Goal: Task Accomplishment & Management: Complete application form

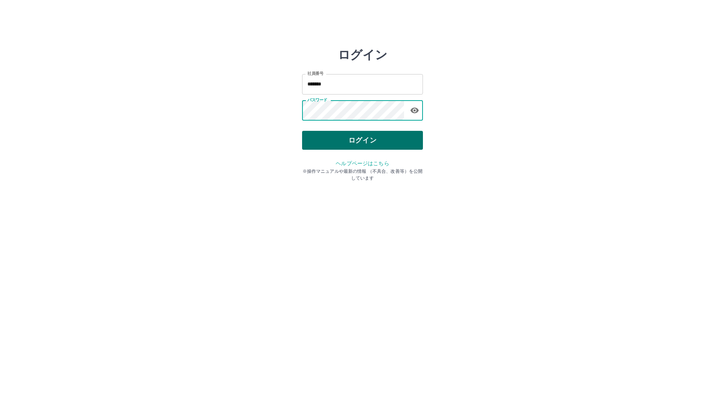
click at [346, 141] on button "ログイン" at bounding box center [362, 140] width 121 height 19
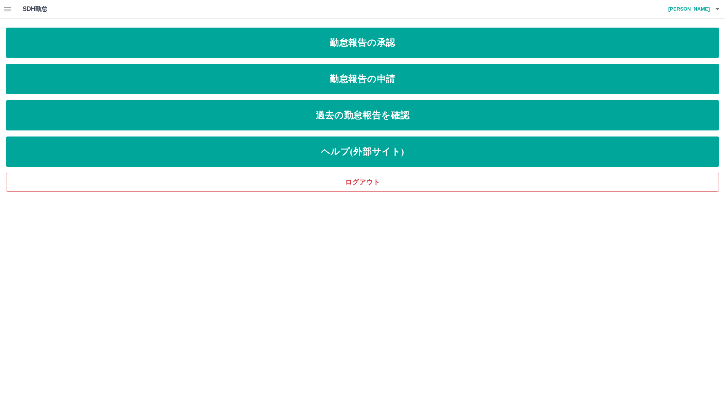
click at [5, 11] on icon "button" at bounding box center [7, 9] width 9 height 9
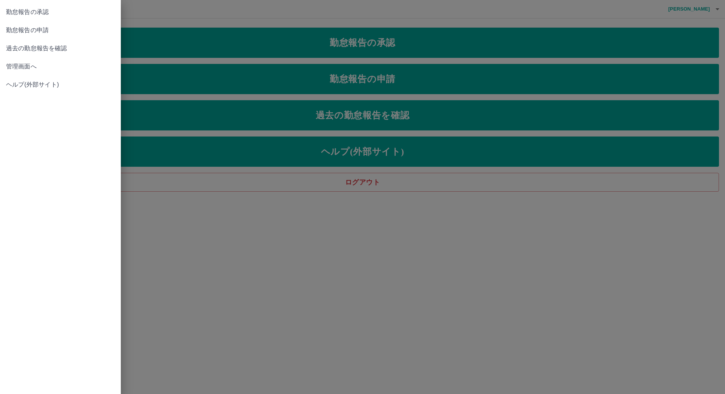
click at [27, 66] on span "管理画面へ" at bounding box center [60, 66] width 109 height 9
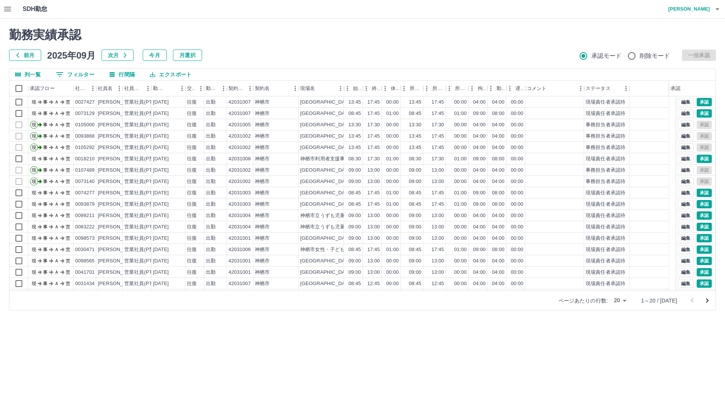
click at [83, 75] on button "0 フィルター" at bounding box center [75, 74] width 51 height 11
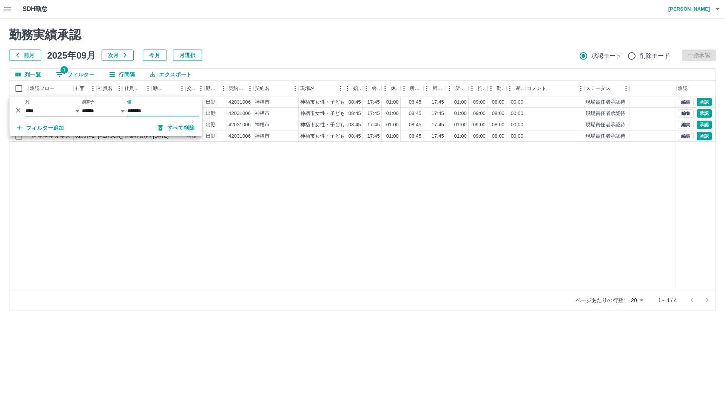
type input "*******"
click at [148, 213] on div "現 事 Ａ 営 0108742 鈴木　美温 営業社員(P契約) 2025-09-21 往復 出勤 42031006 神栖市 神栖市女性・子どもセンター 08:…" at bounding box center [362, 192] width 706 height 193
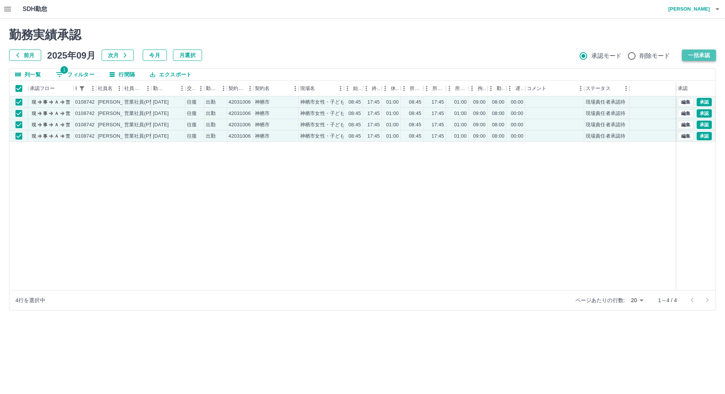
click at [692, 52] on button "一括承認" at bounding box center [699, 54] width 34 height 11
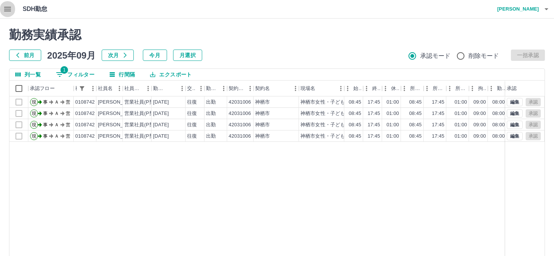
click at [8, 11] on icon "button" at bounding box center [7, 9] width 7 height 5
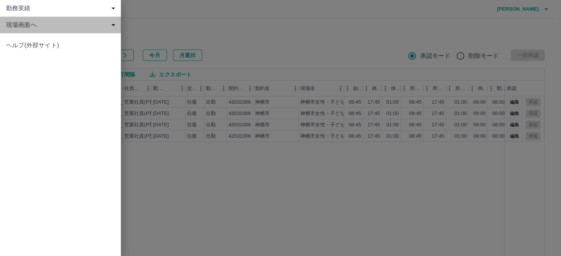
click at [19, 25] on span "現場画面へ" at bounding box center [62, 24] width 112 height 9
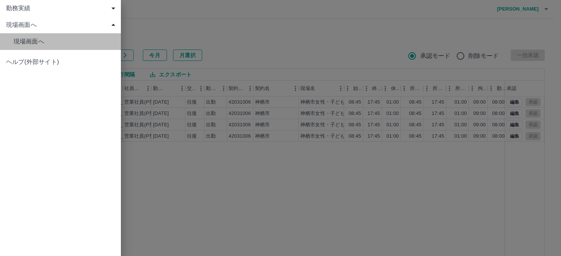
click at [20, 45] on span "現場画面へ" at bounding box center [64, 41] width 101 height 9
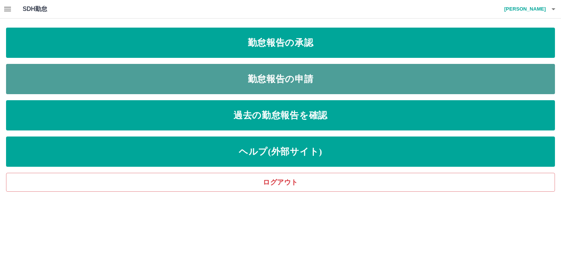
click at [262, 74] on link "勤怠報告の申請" at bounding box center [280, 79] width 549 height 30
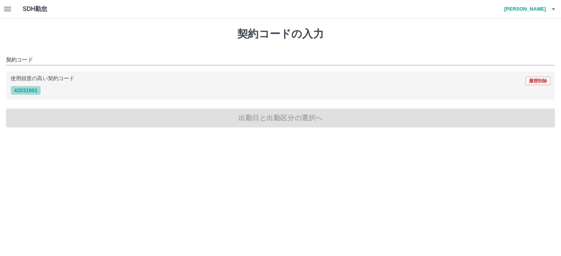
click at [22, 91] on button "42031001" at bounding box center [26, 90] width 30 height 9
type input "********"
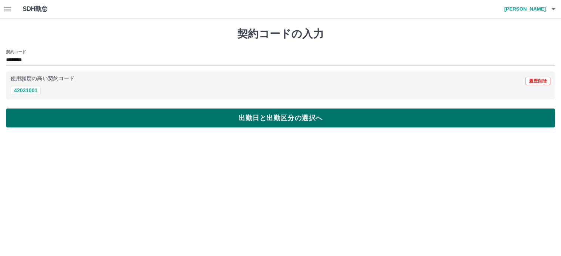
click at [44, 114] on button "出勤日と出勤区分の選択へ" at bounding box center [280, 117] width 549 height 19
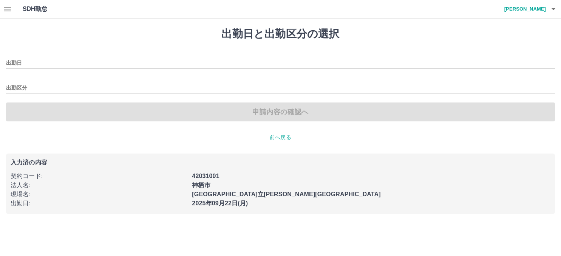
type input "**********"
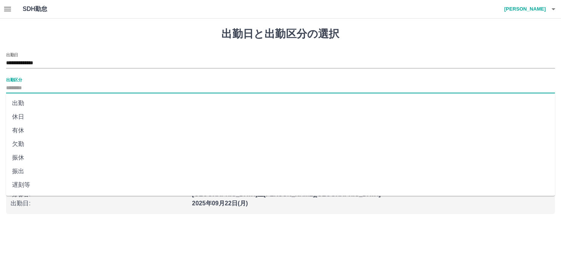
click at [22, 86] on input "出勤区分" at bounding box center [280, 87] width 549 height 9
click at [21, 103] on li "出勤" at bounding box center [280, 103] width 549 height 14
type input "**"
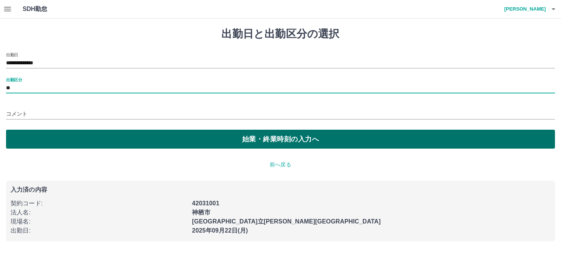
click at [201, 138] on button "始業・終業時刻の入力へ" at bounding box center [280, 139] width 549 height 19
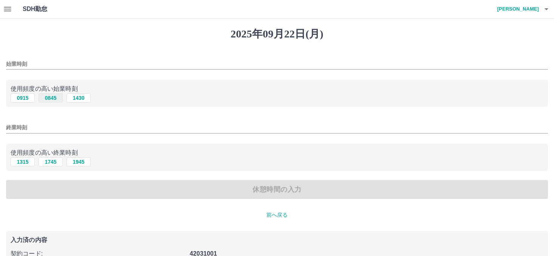
click at [56, 98] on button "0845" at bounding box center [51, 97] width 24 height 9
type input "****"
click at [53, 163] on button "1745" at bounding box center [51, 161] width 24 height 9
type input "****"
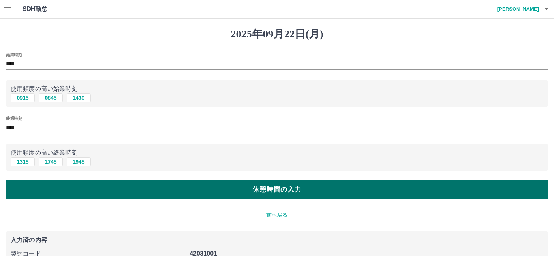
click at [59, 194] on button "休憩時間の入力" at bounding box center [277, 189] width 542 height 19
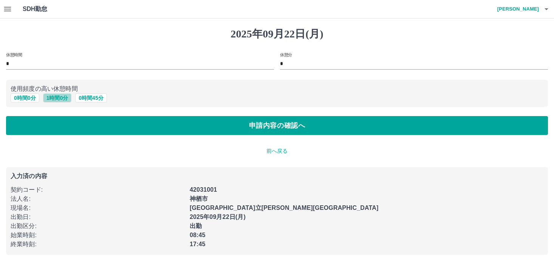
click at [59, 98] on button "1 時間 0 分" at bounding box center [57, 97] width 29 height 9
type input "*"
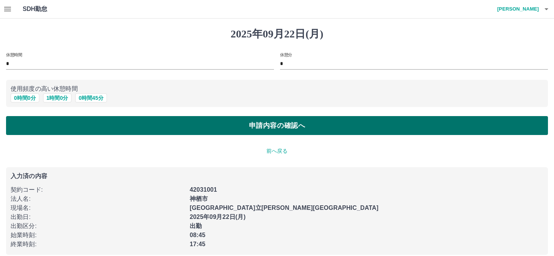
click at [68, 124] on button "申請内容の確認へ" at bounding box center [277, 125] width 542 height 19
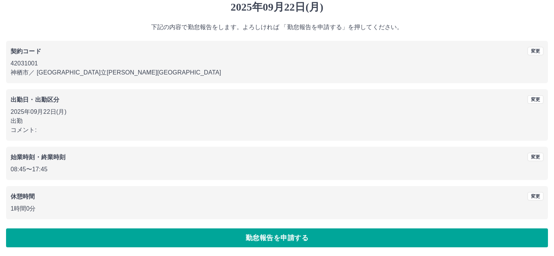
scroll to position [27, 0]
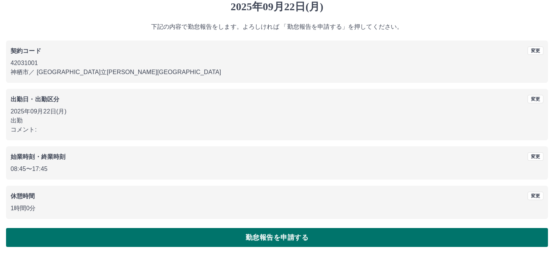
click at [221, 241] on button "勤怠報告を申請する" at bounding box center [277, 237] width 542 height 19
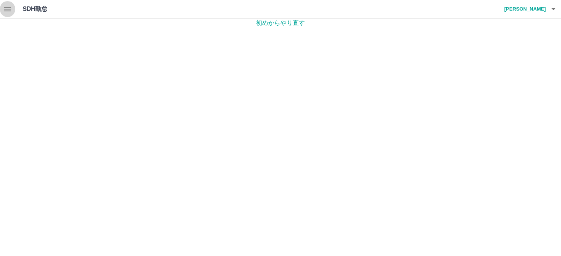
click at [5, 10] on icon "button" at bounding box center [7, 9] width 9 height 9
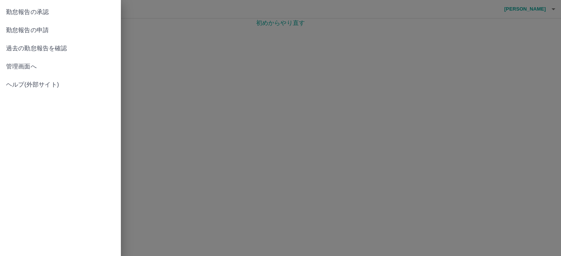
click at [38, 69] on span "管理画面へ" at bounding box center [60, 66] width 109 height 9
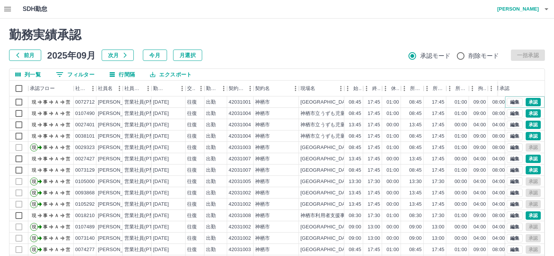
drag, startPoint x: 527, startPoint y: 100, endPoint x: 518, endPoint y: 103, distance: 9.6
click at [527, 100] on button "承認" at bounding box center [532, 102] width 15 height 8
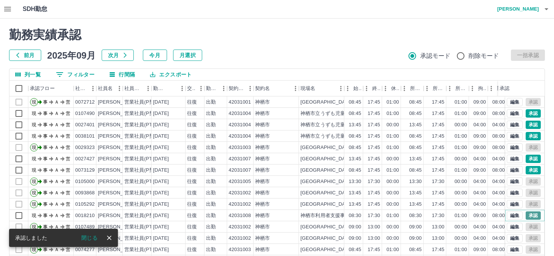
click at [525, 214] on button "承認" at bounding box center [532, 215] width 15 height 8
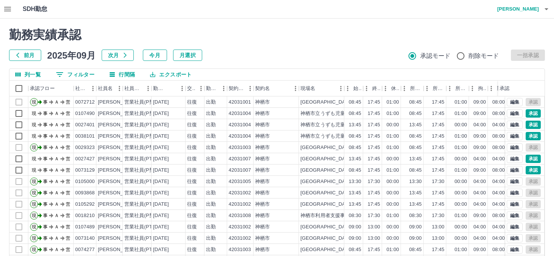
click at [543, 10] on icon "button" at bounding box center [546, 9] width 9 height 9
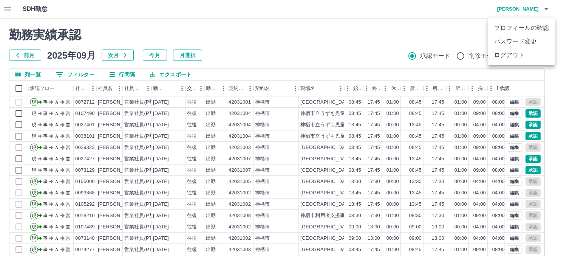
click at [507, 54] on li "ログアウト" at bounding box center [521, 55] width 67 height 14
